Goal: Task Accomplishment & Management: Use online tool/utility

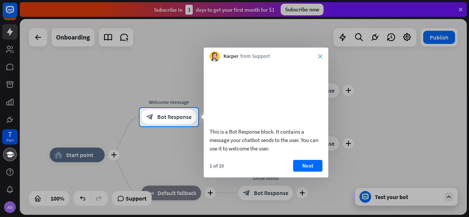
click at [319, 54] on icon "close" at bounding box center [320, 56] width 4 height 4
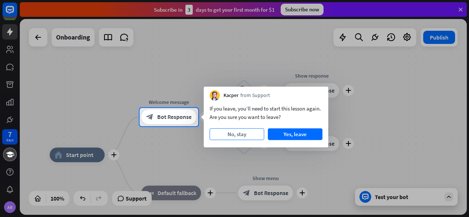
click at [255, 133] on button "No, stay" at bounding box center [236, 135] width 55 height 12
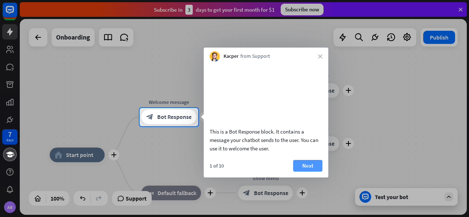
click at [306, 171] on button "Next" at bounding box center [307, 166] width 29 height 12
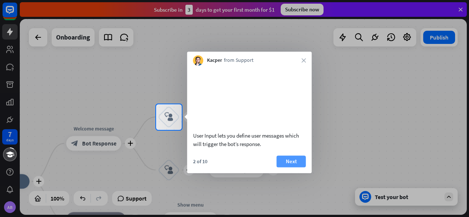
click at [300, 167] on button "Next" at bounding box center [290, 162] width 29 height 12
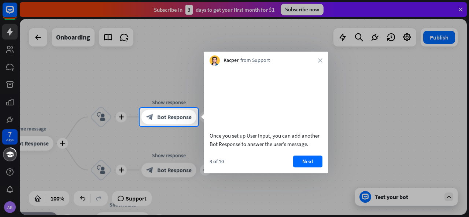
click at [300, 167] on button "Next" at bounding box center [307, 162] width 29 height 12
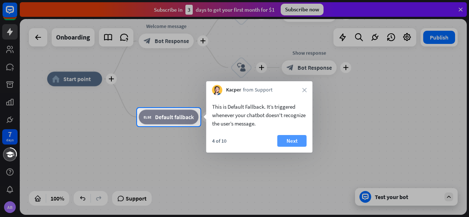
click at [296, 145] on button "Next" at bounding box center [291, 141] width 29 height 12
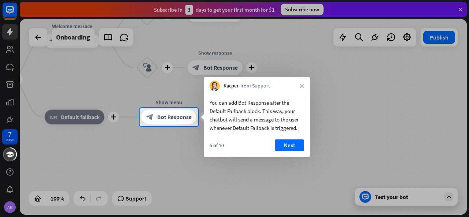
click at [296, 145] on button "Next" at bounding box center [289, 145] width 29 height 12
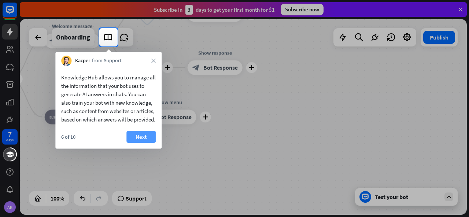
click at [146, 140] on button "Next" at bounding box center [140, 137] width 29 height 12
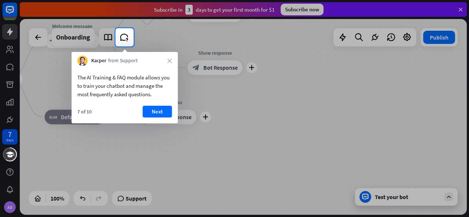
click at [163, 105] on div "The AI Training & FAQ module allows you to train your chatbot and manage the mo…" at bounding box center [124, 94] width 106 height 57
click at [162, 109] on button "Next" at bounding box center [156, 112] width 29 height 12
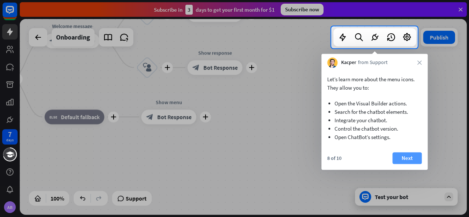
click at [407, 154] on button "Next" at bounding box center [406, 158] width 29 height 12
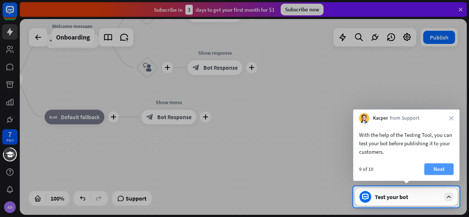
click at [439, 165] on button "Next" at bounding box center [438, 169] width 29 height 12
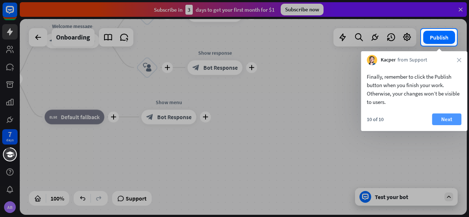
click at [447, 115] on button "Next" at bounding box center [446, 119] width 29 height 12
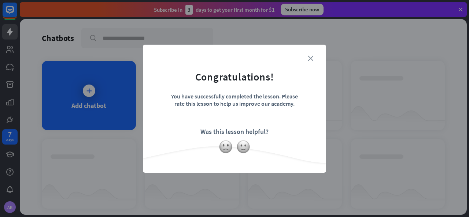
click at [310, 57] on icon "close" at bounding box center [310, 58] width 5 height 5
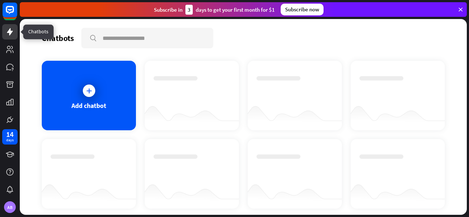
click at [9, 35] on icon at bounding box center [9, 31] width 9 height 9
click at [24, 122] on div "Chatbots search Add chatbot Get started How to start building your chatbots Wat…" at bounding box center [243, 117] width 447 height 196
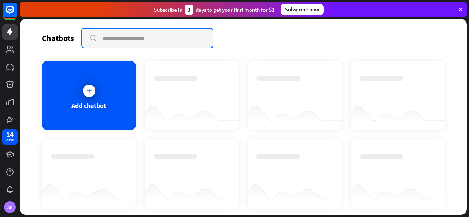
click at [160, 38] on input "text" at bounding box center [147, 38] width 130 height 19
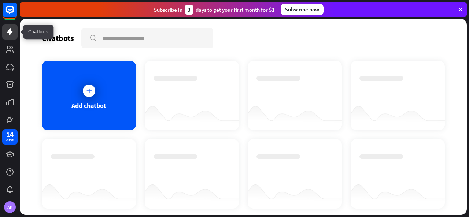
click at [13, 32] on icon at bounding box center [9, 31] width 9 height 9
click at [3, 29] on link at bounding box center [9, 31] width 15 height 15
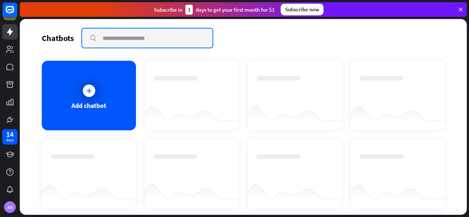
click at [129, 37] on input "text" at bounding box center [147, 38] width 130 height 19
type input "**********"
click at [180, 39] on input "**********" at bounding box center [147, 38] width 130 height 19
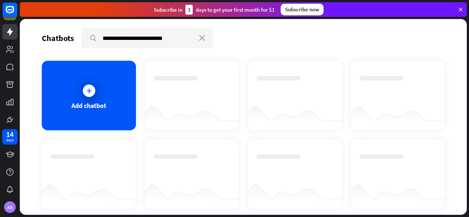
click at [461, 8] on icon at bounding box center [460, 9] width 7 height 7
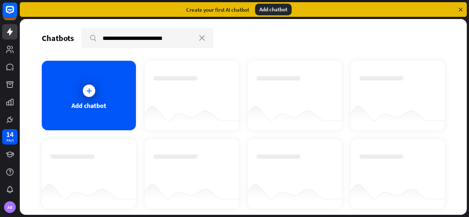
click at [231, 27] on div "**********" at bounding box center [243, 117] width 447 height 196
click at [86, 88] on icon at bounding box center [88, 90] width 7 height 7
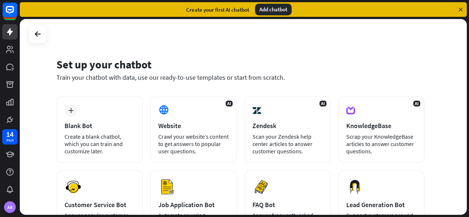
click at [299, 39] on div "Set up your chatbot Train your chatbot with data, use our ready-to-use template…" at bounding box center [243, 117] width 447 height 196
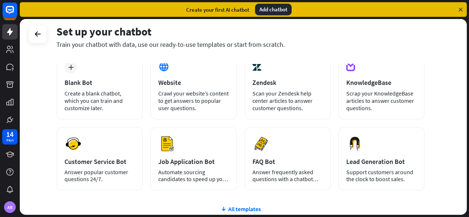
scroll to position [44, 0]
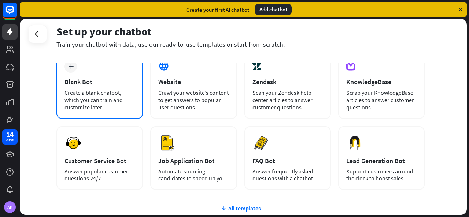
click at [78, 73] on div "plus Blank Bot Create a blank chatbot, which you can train and customize later." at bounding box center [99, 85] width 86 height 67
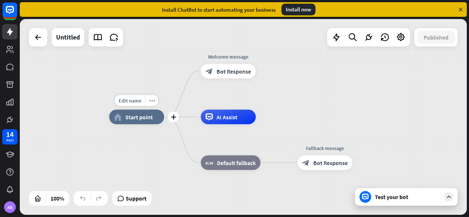
click at [148, 116] on span "Start point" at bounding box center [138, 116] width 27 height 7
